Goal: Task Accomplishment & Management: Complete application form

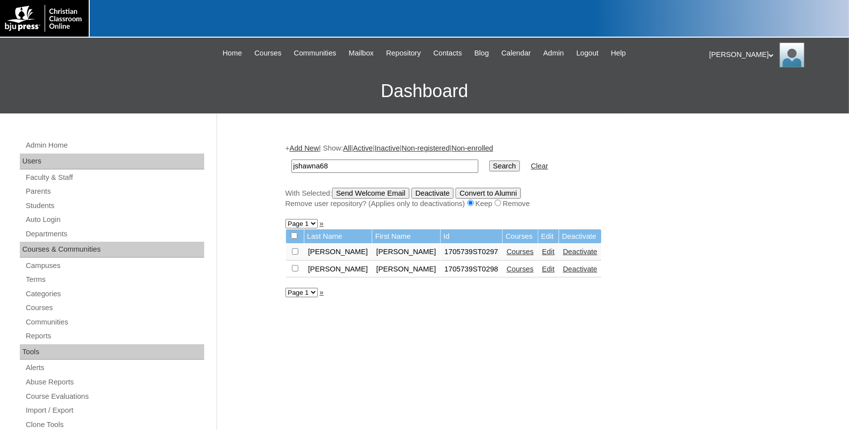
drag, startPoint x: 278, startPoint y: 167, endPoint x: 194, endPoint y: 167, distance: 84.3
click at [291, 166] on input "jshawna68" at bounding box center [384, 166] width 187 height 13
type input "732174"
click at [489, 161] on input "Search" at bounding box center [504, 166] width 31 height 11
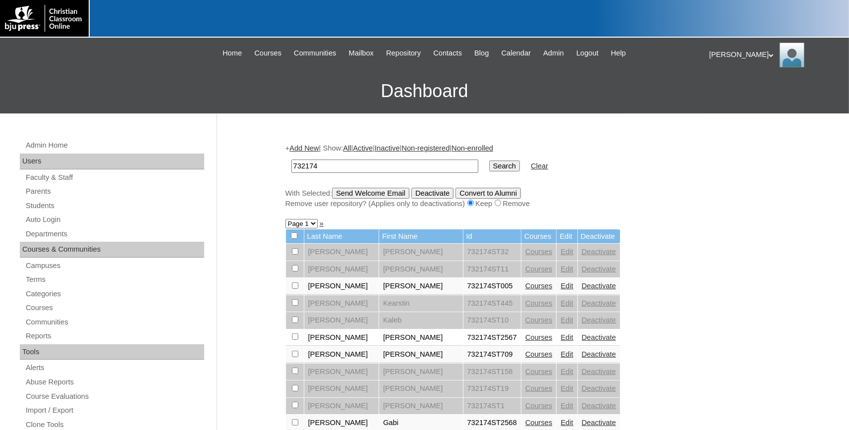
click at [346, 166] on input "732174" at bounding box center [384, 166] width 187 height 13
type input "732174ST2575"
click at [489, 161] on input "Search" at bounding box center [504, 166] width 31 height 11
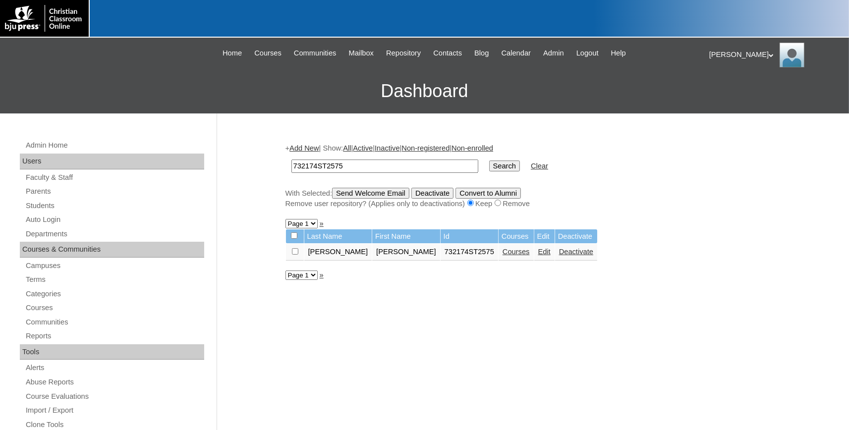
click at [365, 168] on input "732174ST2575" at bounding box center [384, 166] width 187 height 13
type input "732174ST2576"
click at [489, 161] on input "Search" at bounding box center [504, 166] width 31 height 11
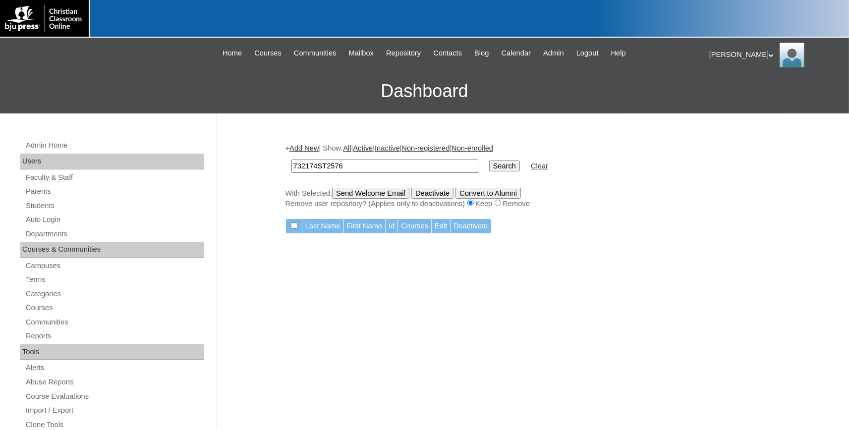
drag, startPoint x: 337, startPoint y: 164, endPoint x: 290, endPoint y: 163, distance: 46.1
click at [291, 165] on input "732174ST2576" at bounding box center [384, 166] width 187 height 13
click at [316, 149] on link "Add New" at bounding box center [303, 148] width 29 height 8
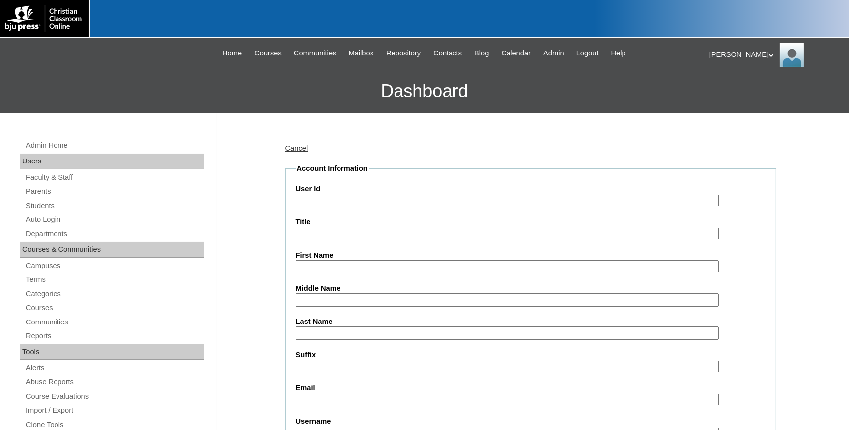
click at [318, 201] on input "User Id" at bounding box center [507, 200] width 423 height 13
paste input "732174ST2576"
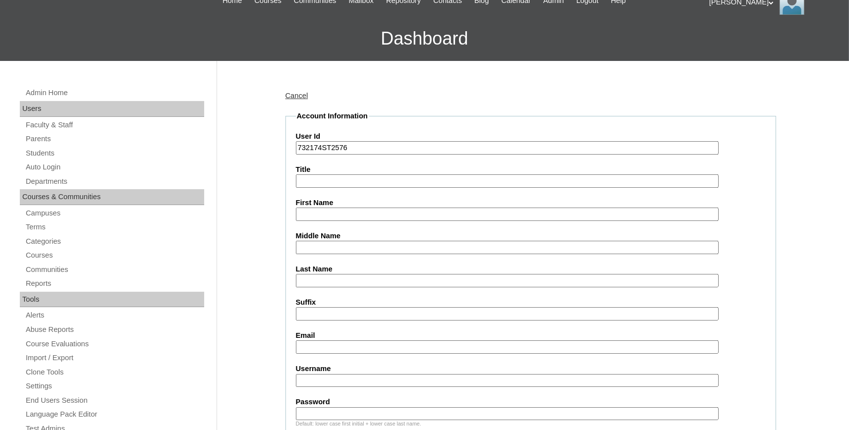
scroll to position [109, 0]
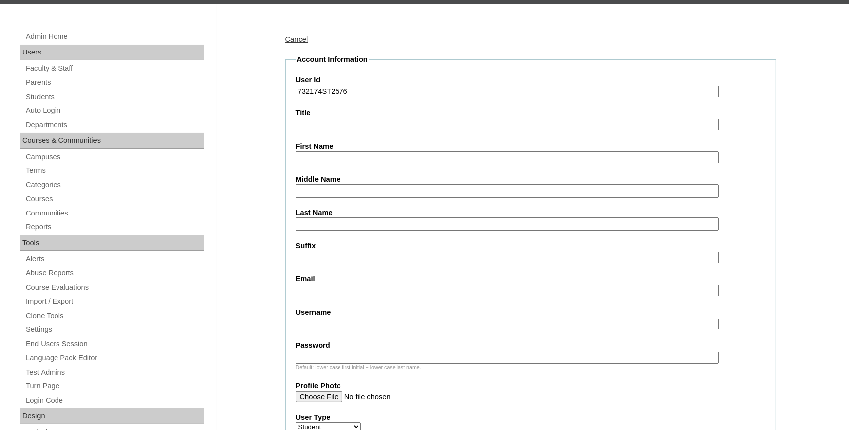
type input "732174ST2576"
click at [331, 158] on input "First Name" at bounding box center [507, 157] width 423 height 13
type input "a"
type input "Alyssa"
type input "Detiveaux"
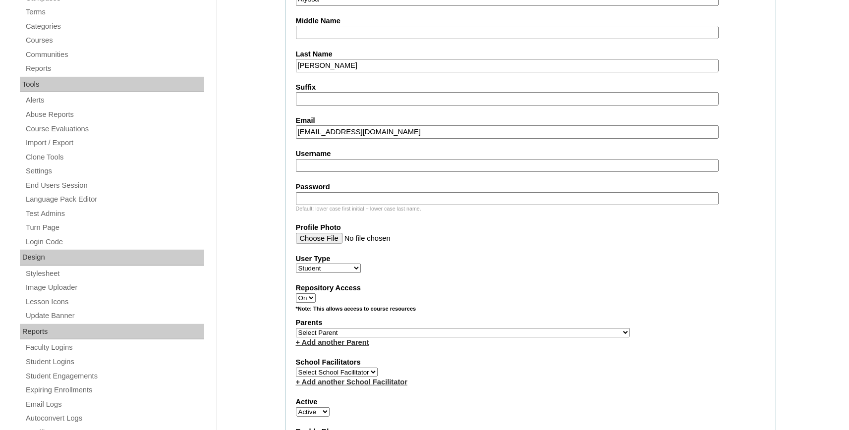
scroll to position [273, 0]
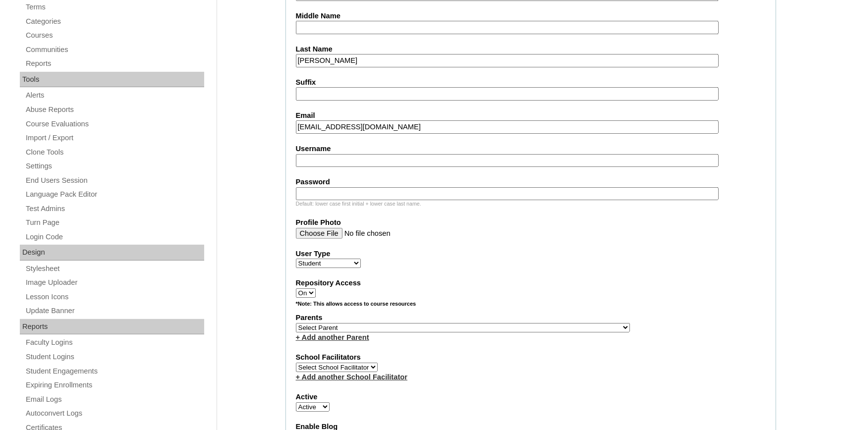
type input "mistydetiveaux@gmail.com"
click at [330, 152] on label "Username" at bounding box center [531, 149] width 470 height 10
click at [330, 154] on input "Username" at bounding box center [507, 160] width 423 height 13
click at [330, 156] on input "Username" at bounding box center [507, 160] width 423 height 13
type input "adetiveaux"
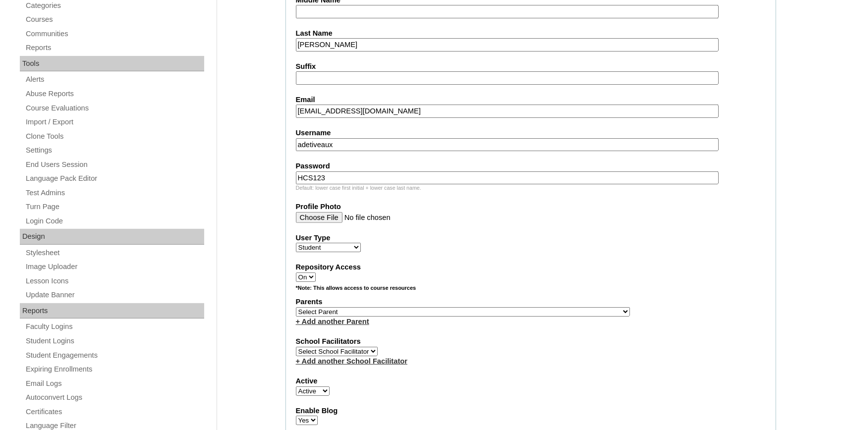
scroll to position [382, 0]
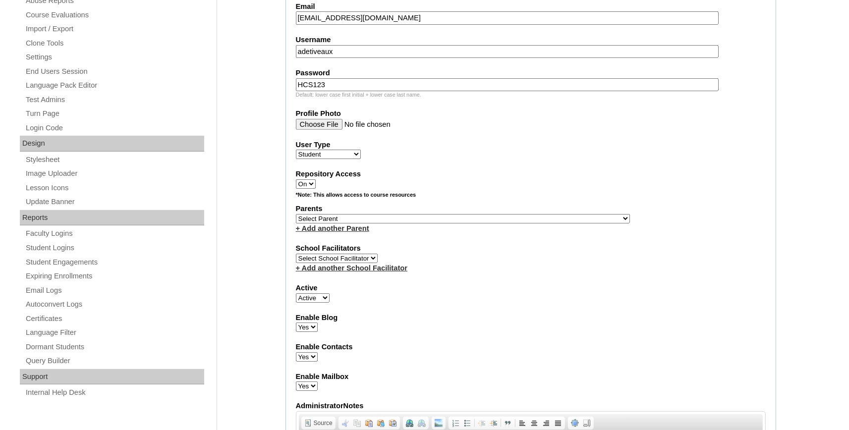
type input "HCS123"
select select "32073"
click option "Laiche, Ashlee" at bounding box center [0, 0] width 0 height 0
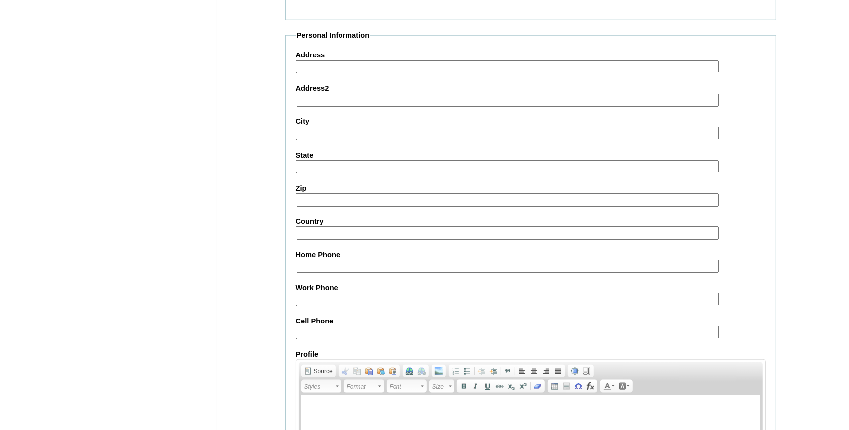
scroll to position [1089, 0]
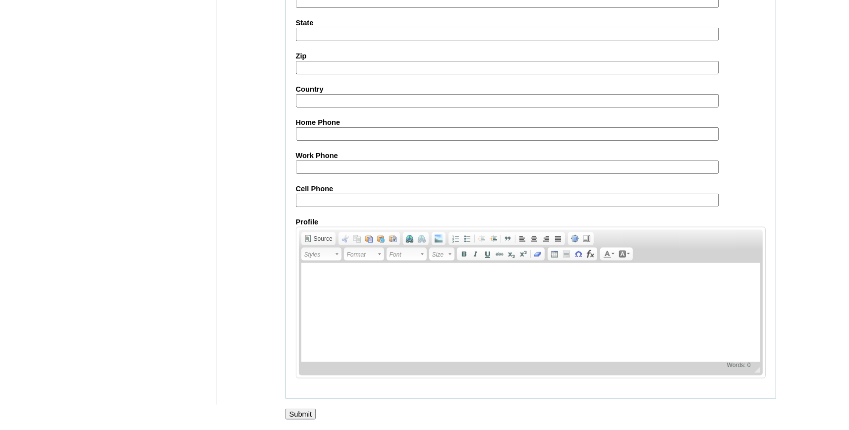
click at [303, 416] on input "Submit" at bounding box center [300, 414] width 31 height 11
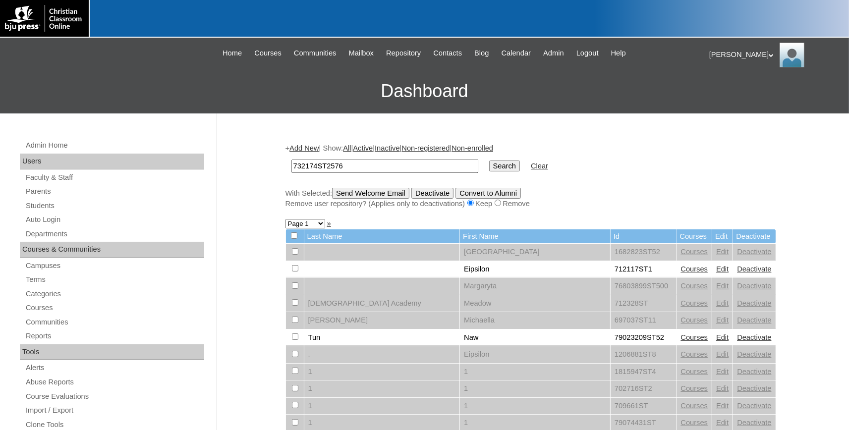
type input "732174ST2576"
drag, startPoint x: 490, startPoint y: 162, endPoint x: 590, endPoint y: 188, distance: 103.1
click at [491, 162] on input "Search" at bounding box center [504, 166] width 31 height 11
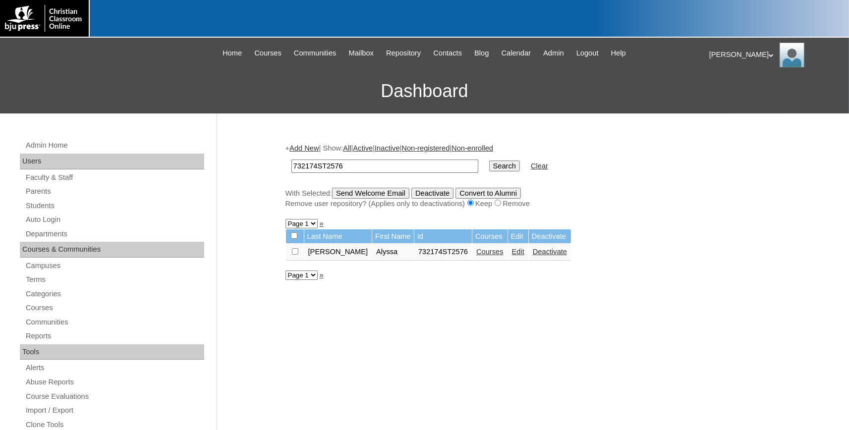
click at [476, 255] on link "Courses" at bounding box center [489, 252] width 27 height 8
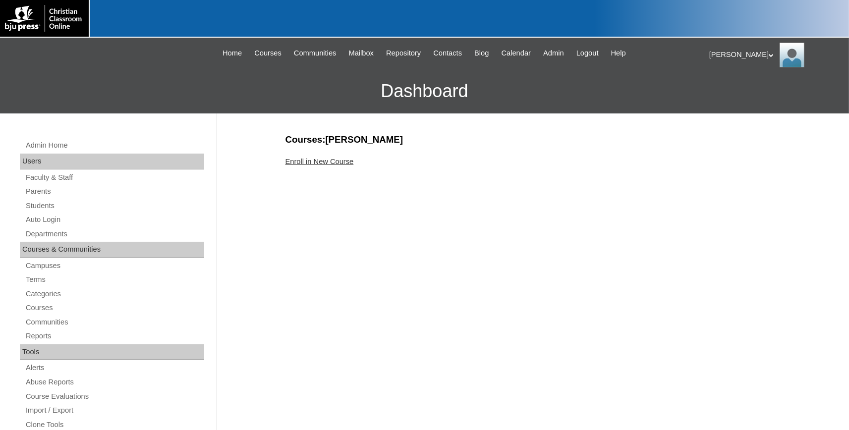
click at [342, 162] on link "Enroll in New Course" at bounding box center [319, 162] width 68 height 8
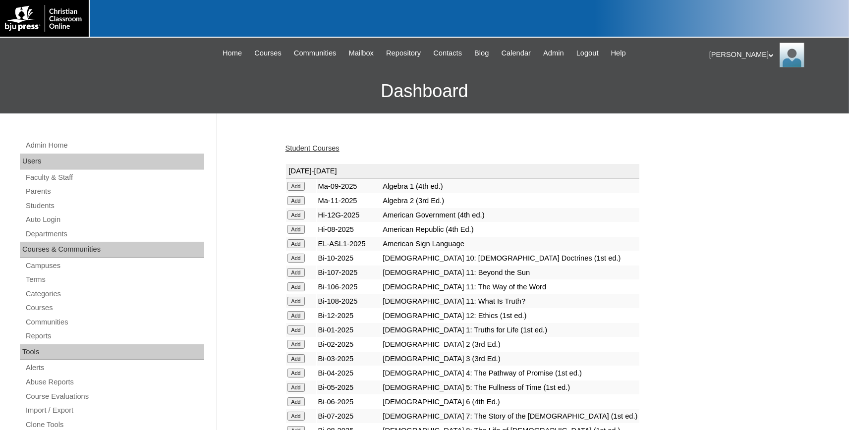
click at [298, 276] on input "Add" at bounding box center [295, 272] width 17 height 9
click at [299, 290] on input "Add" at bounding box center [295, 286] width 17 height 9
click at [297, 306] on input "Add" at bounding box center [295, 301] width 17 height 9
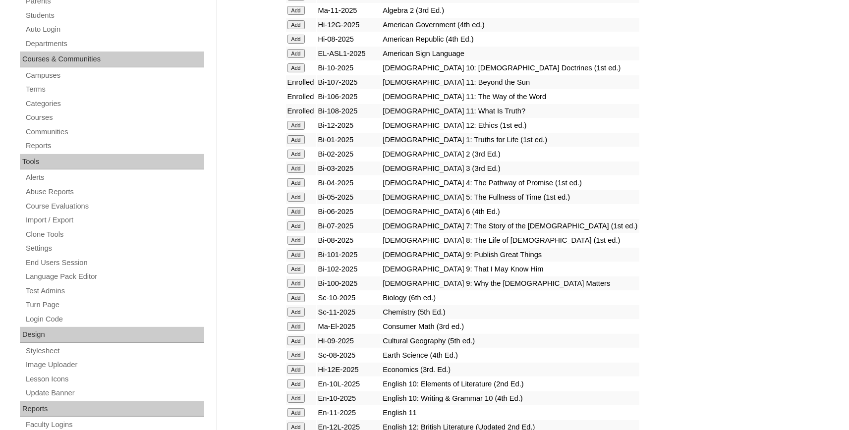
scroll to position [218, 0]
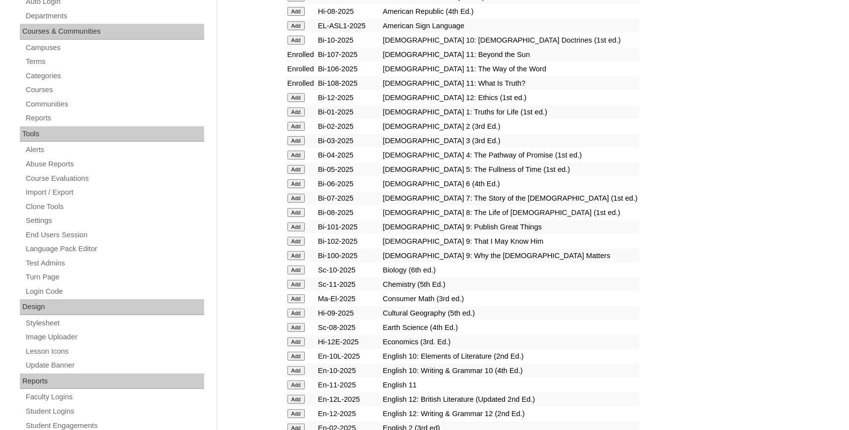
click at [302, 289] on input "Add" at bounding box center [295, 284] width 17 height 9
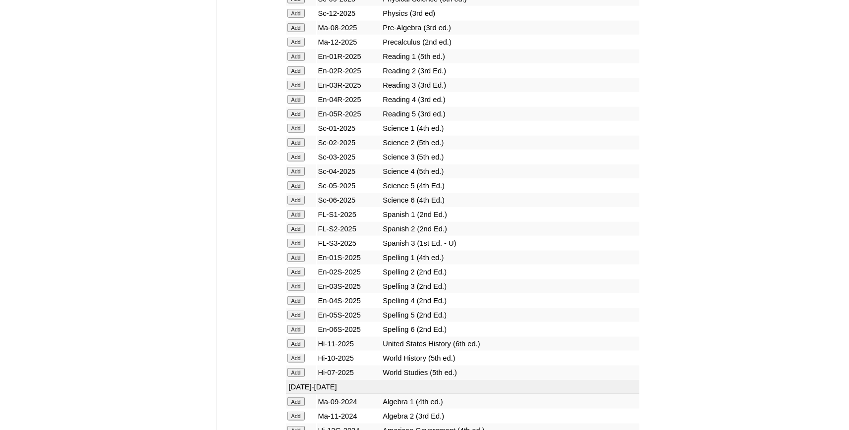
scroll to position [1199, 0]
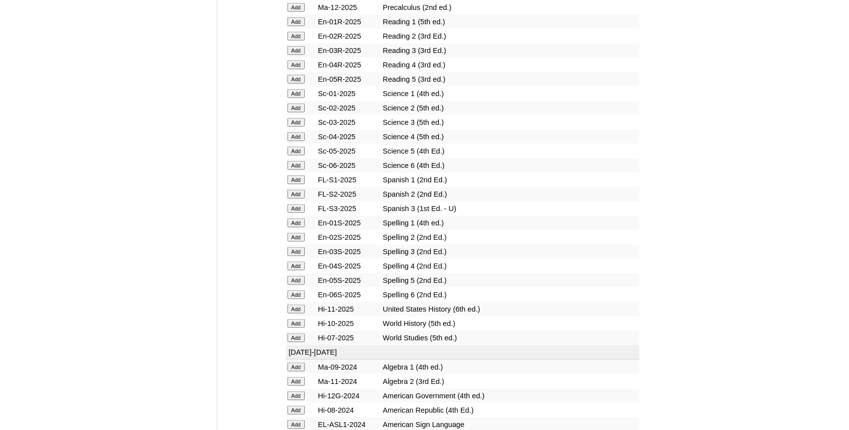
click at [297, 314] on input "Add" at bounding box center [295, 309] width 17 height 9
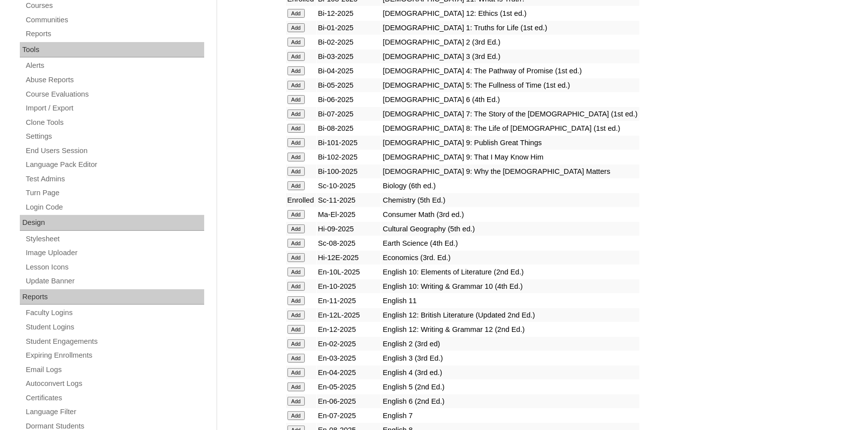
scroll to position [327, 0]
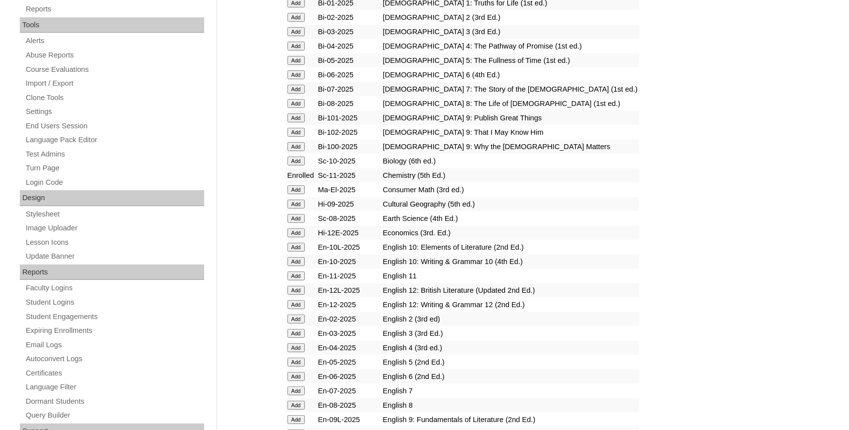
click at [293, 281] on input "Add" at bounding box center [295, 276] width 17 height 9
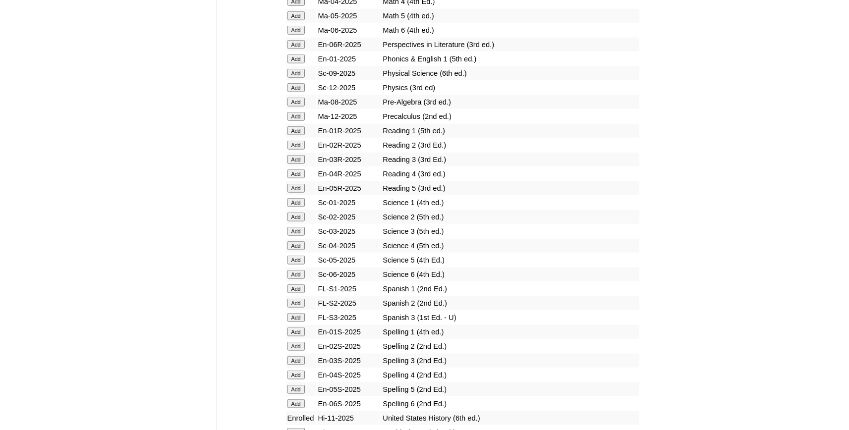
scroll to position [1199, 0]
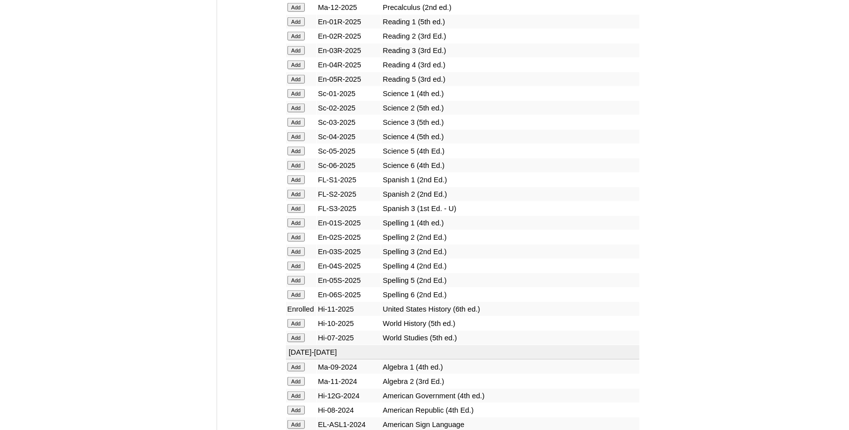
click at [300, 184] on input "Add" at bounding box center [295, 179] width 17 height 9
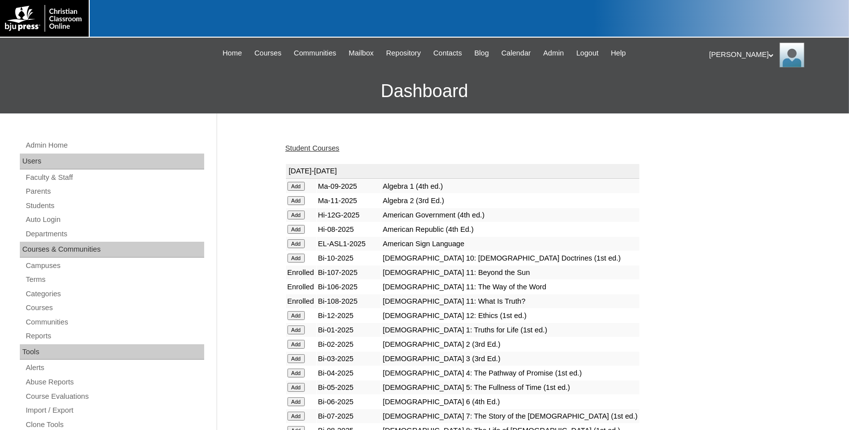
click at [337, 146] on link "Student Courses" at bounding box center [312, 148] width 54 height 8
click at [34, 204] on link "Students" at bounding box center [114, 206] width 179 height 12
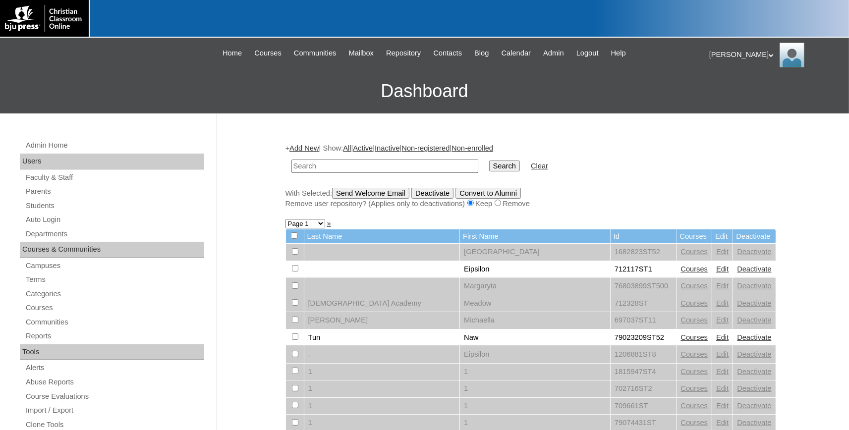
click at [355, 164] on input "text" at bounding box center [384, 166] width 187 height 13
type input "deti"
click at [489, 161] on input "Search" at bounding box center [504, 166] width 31 height 11
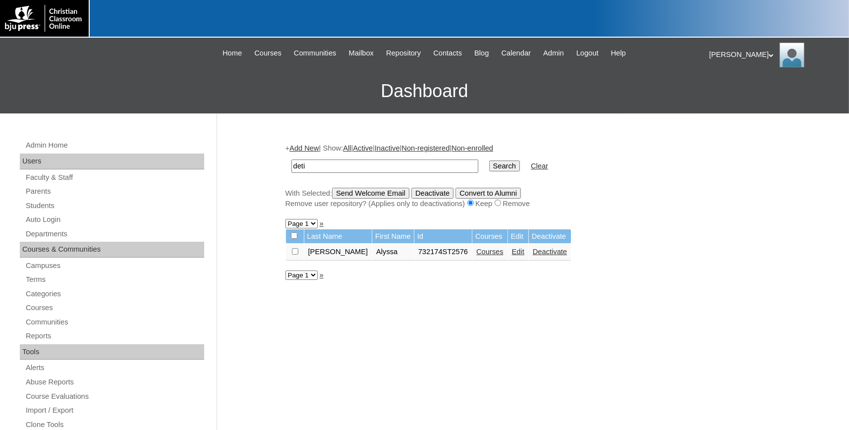
click at [298, 252] on input "checkbox" at bounding box center [295, 251] width 6 height 6
checkbox input "true"
click at [375, 192] on input "Send Welcome Email" at bounding box center [370, 193] width 77 height 11
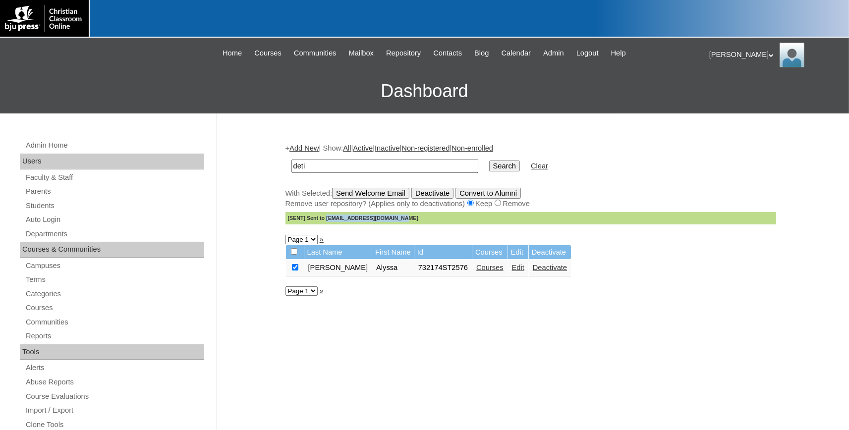
drag, startPoint x: 387, startPoint y: 221, endPoint x: 324, endPoint y: 221, distance: 62.9
click at [324, 221] on div "[SENT] Sent to [EMAIL_ADDRESS][DOMAIN_NAME]" at bounding box center [530, 218] width 491 height 12
copy div "[EMAIL_ADDRESS][DOMAIN_NAME]"
